Goal: Task Accomplishment & Management: Manage account settings

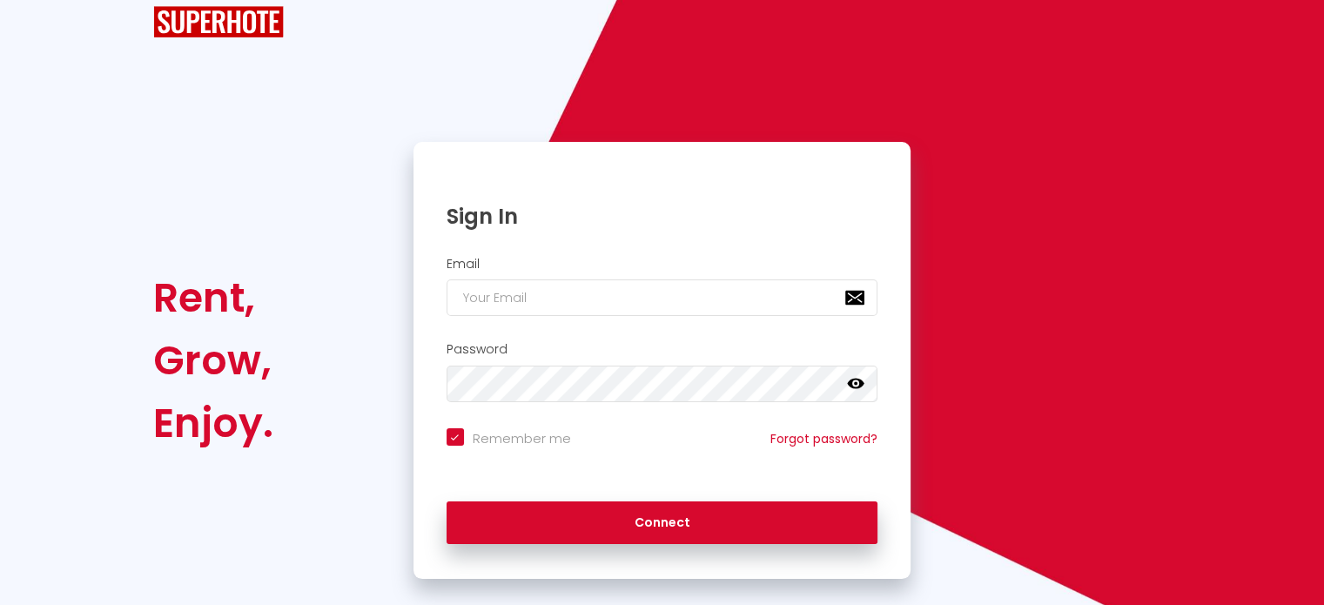
scroll to position [70, 0]
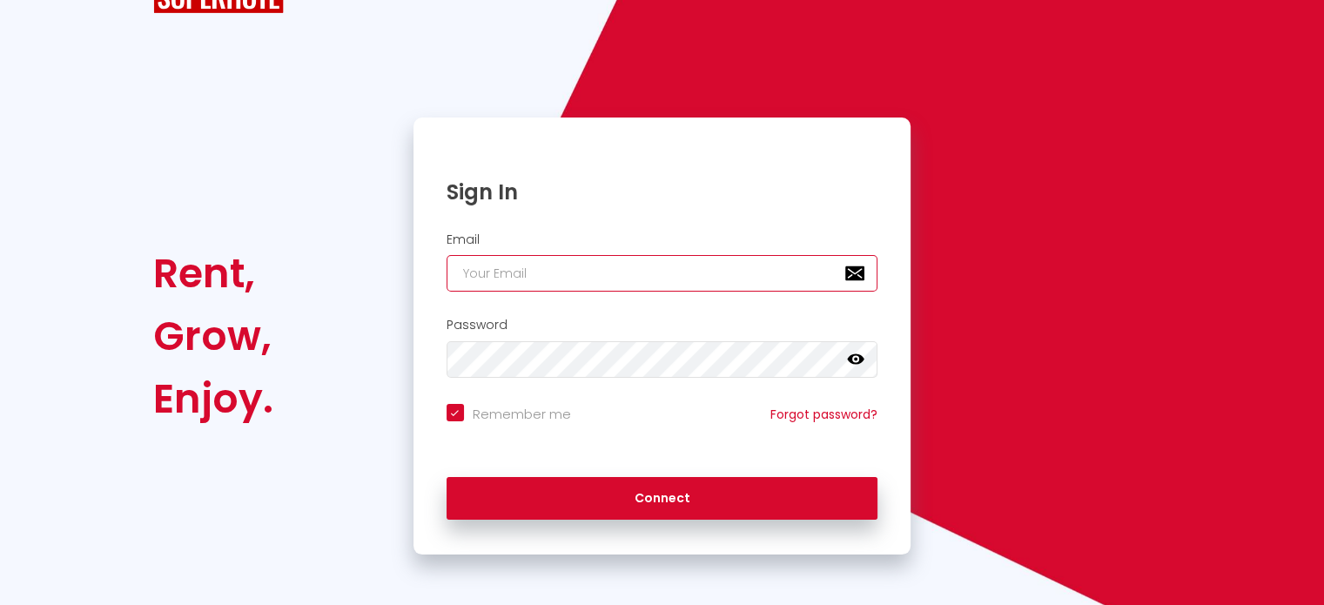
click at [540, 257] on input "email" at bounding box center [663, 273] width 432 height 37
click at [866, 266] on input "email" at bounding box center [663, 273] width 432 height 37
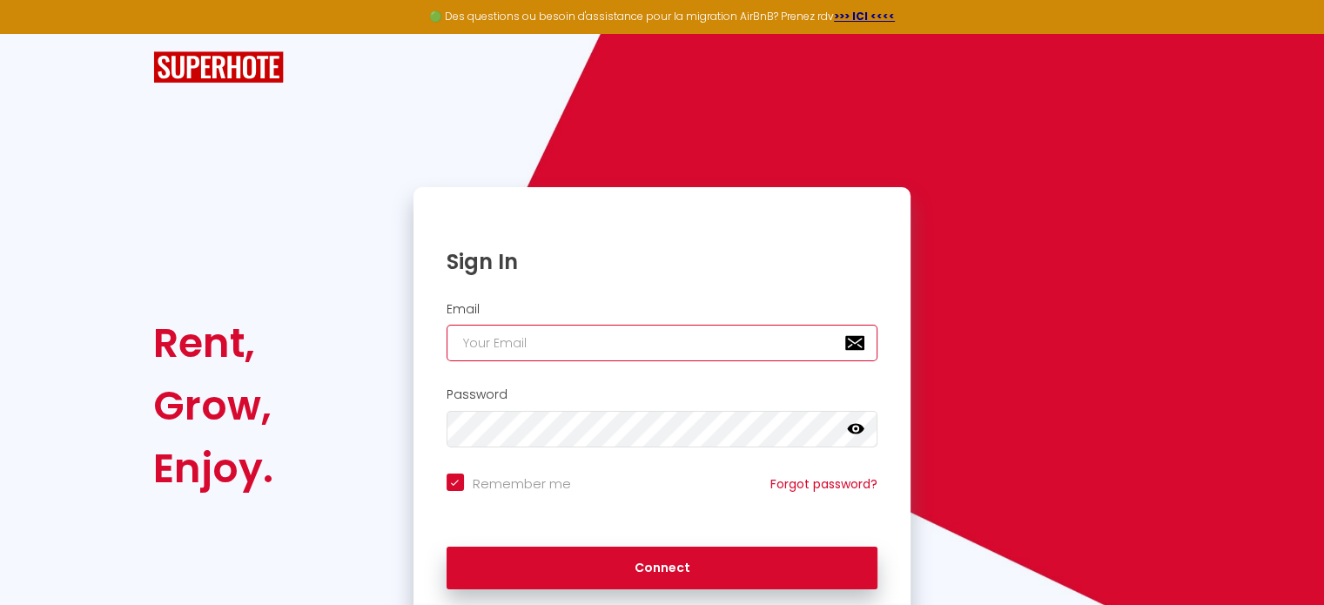
click at [545, 338] on input "email" at bounding box center [663, 343] width 432 height 37
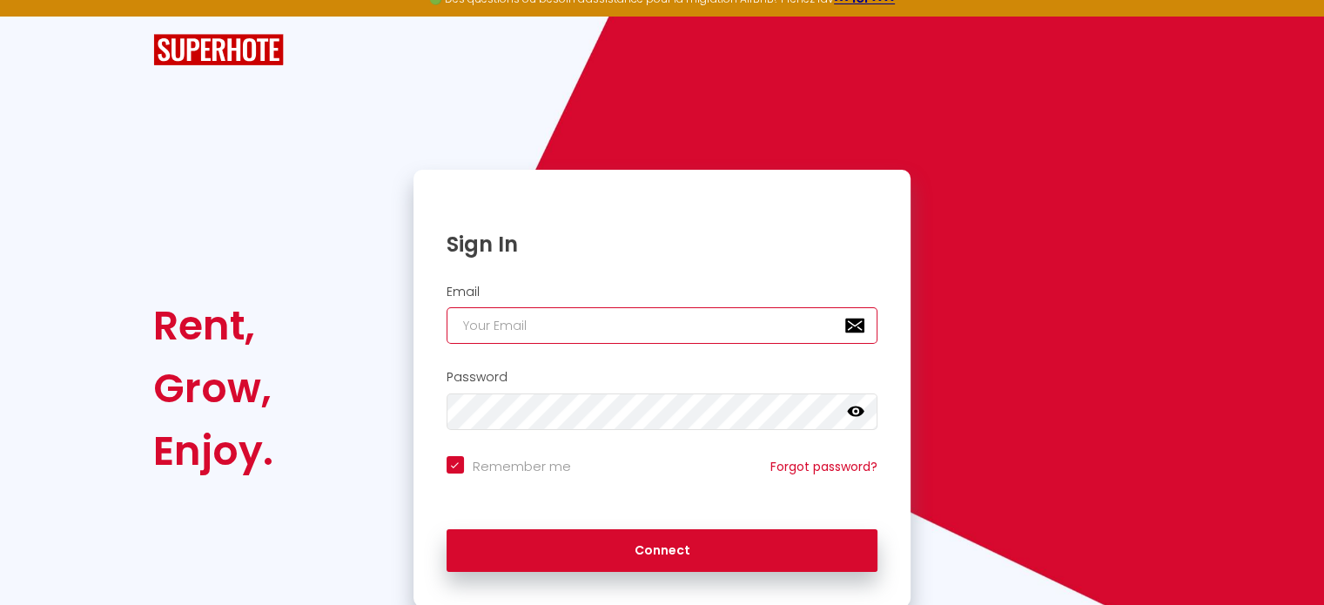
scroll to position [70, 0]
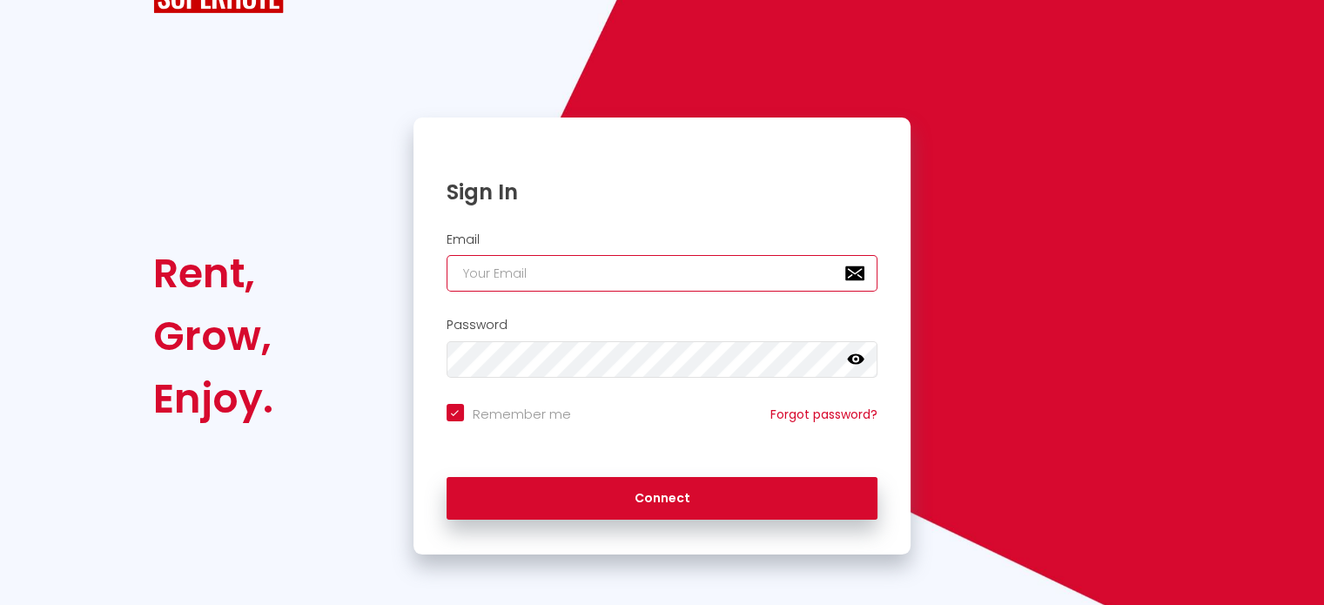
click at [662, 275] on input "email" at bounding box center [663, 273] width 432 height 37
click at [659, 271] on input "email" at bounding box center [663, 273] width 432 height 37
